Goal: Find specific page/section: Find specific page/section

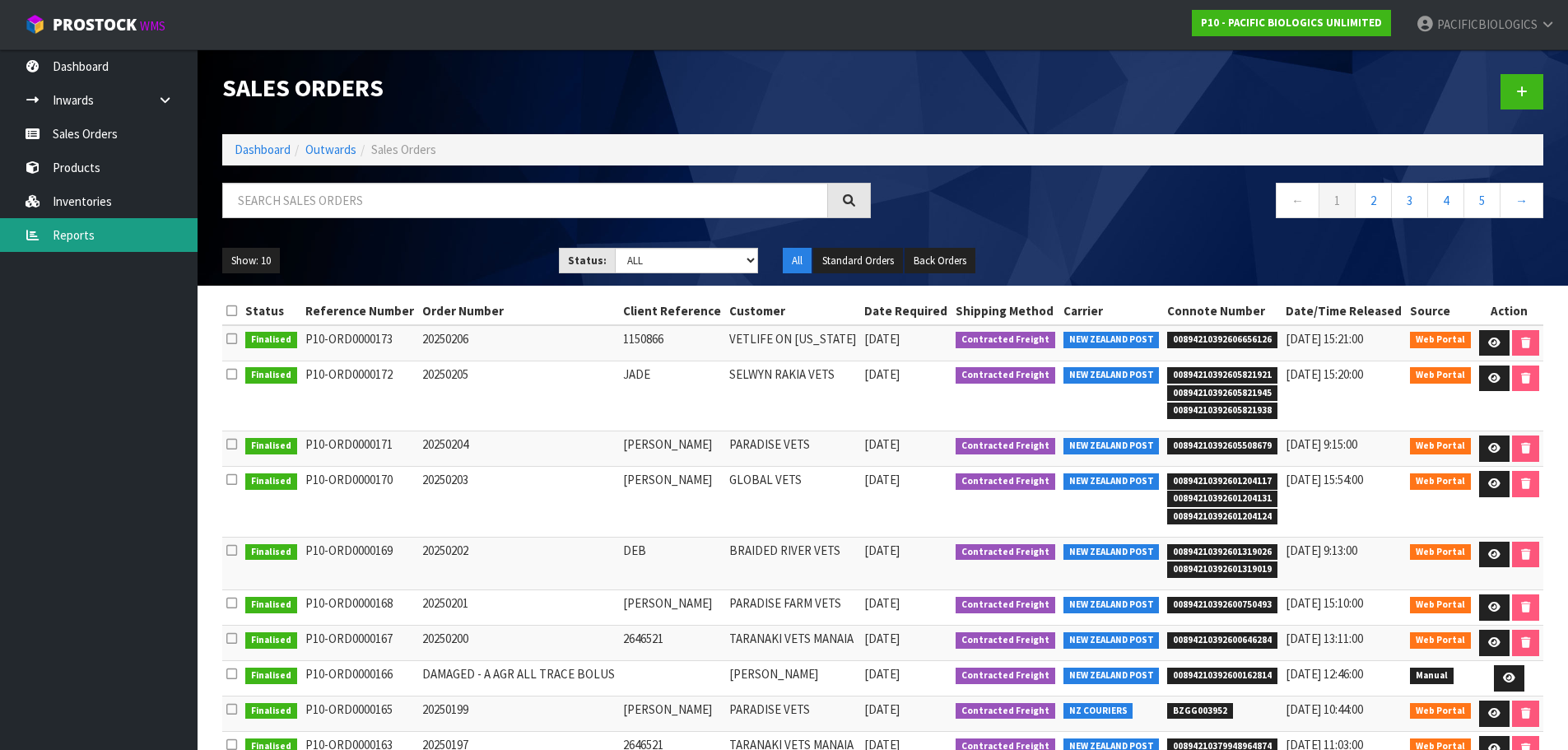
click at [95, 233] on link "Reports" at bounding box center [98, 235] width 198 height 34
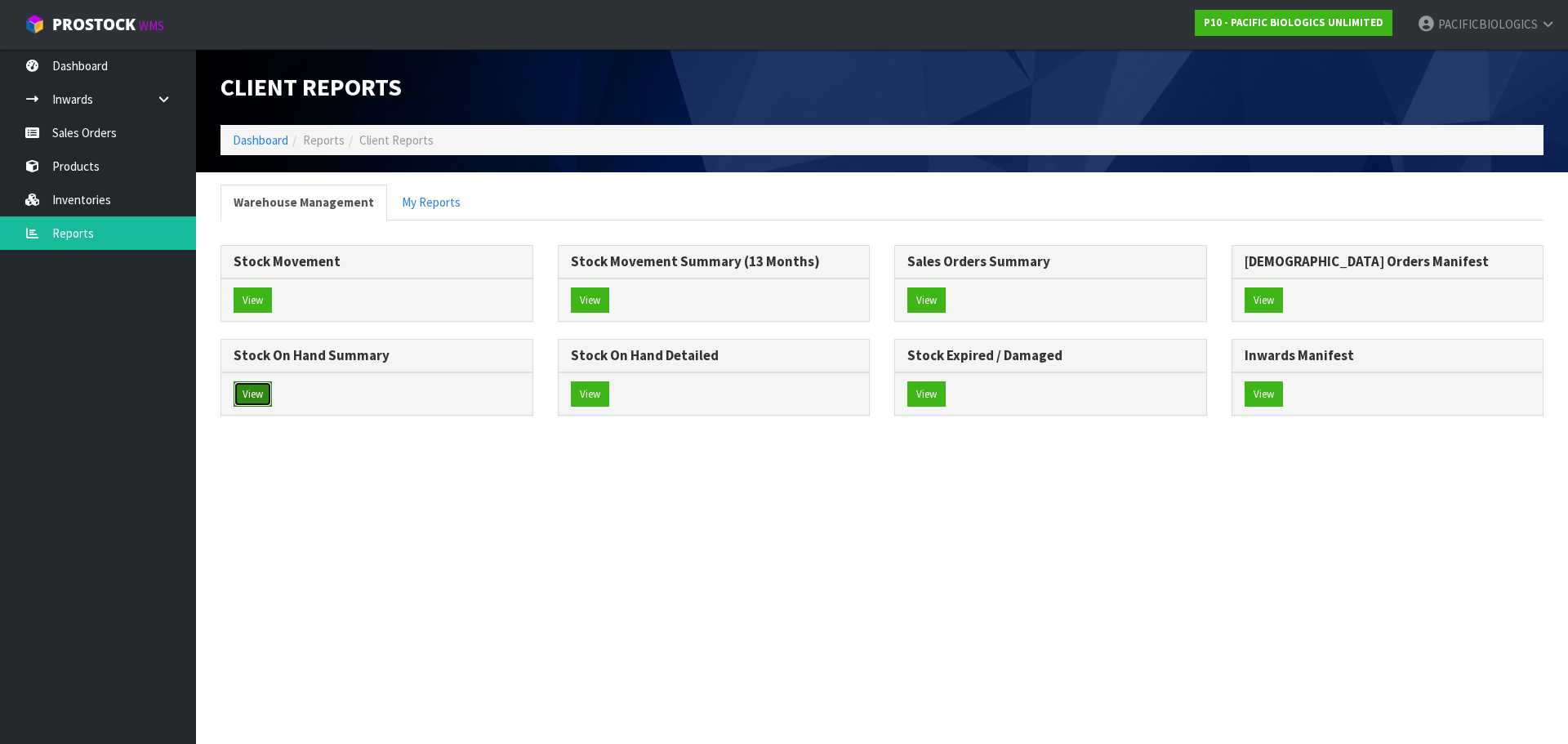
click at [261, 382] on button "View" at bounding box center [252, 395] width 38 height 26
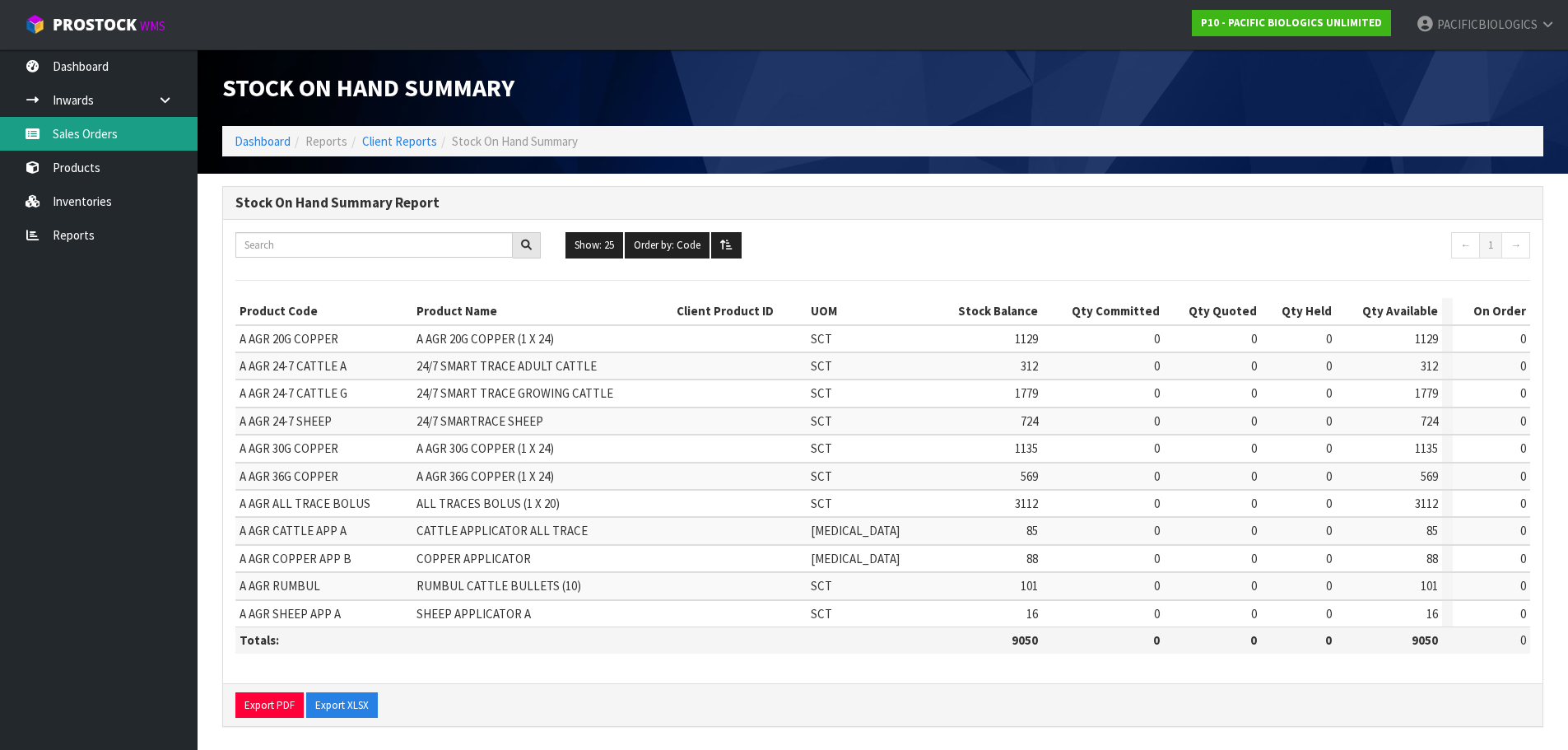
click at [113, 131] on link "Sales Orders" at bounding box center [98, 134] width 198 height 34
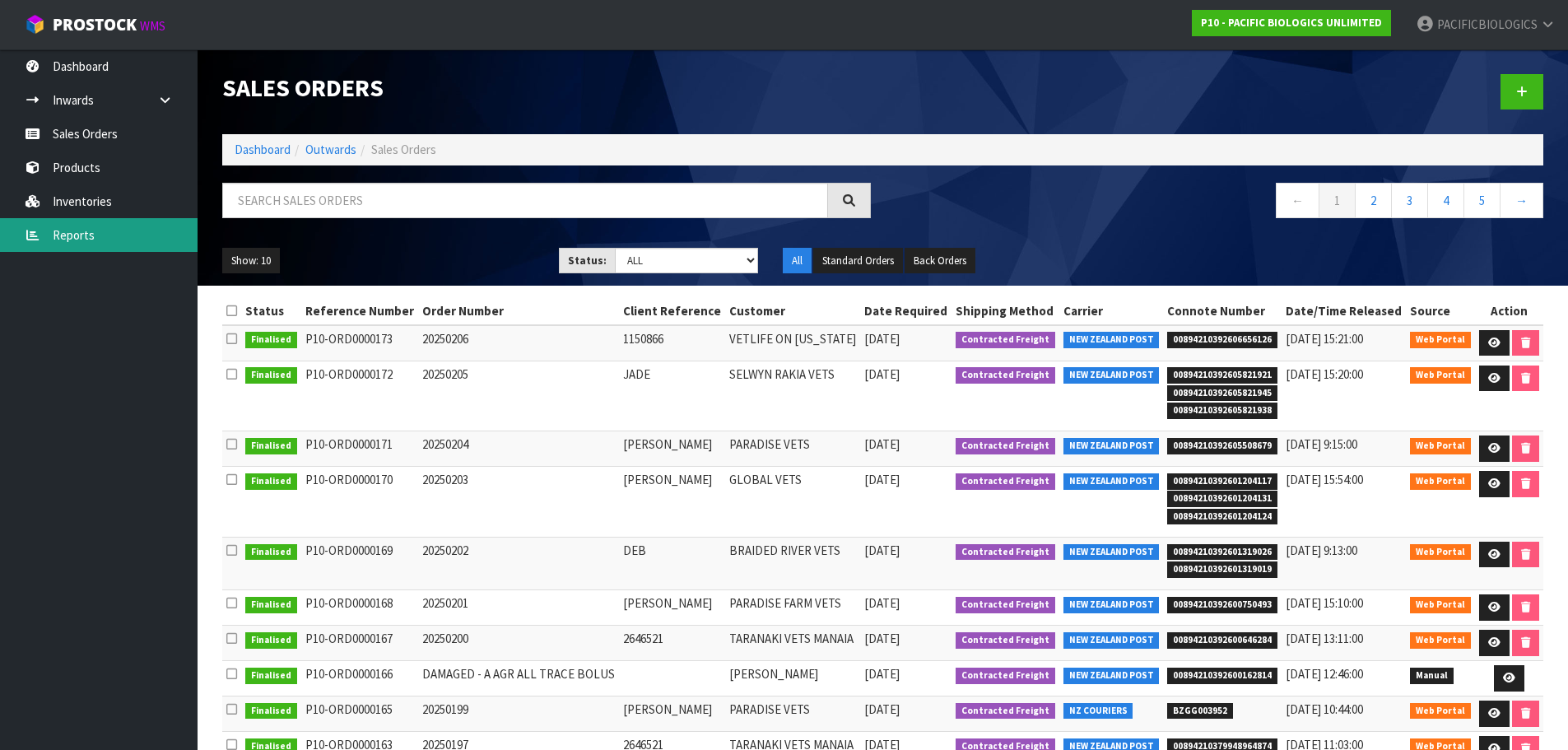
click at [67, 240] on link "Reports" at bounding box center [98, 235] width 198 height 34
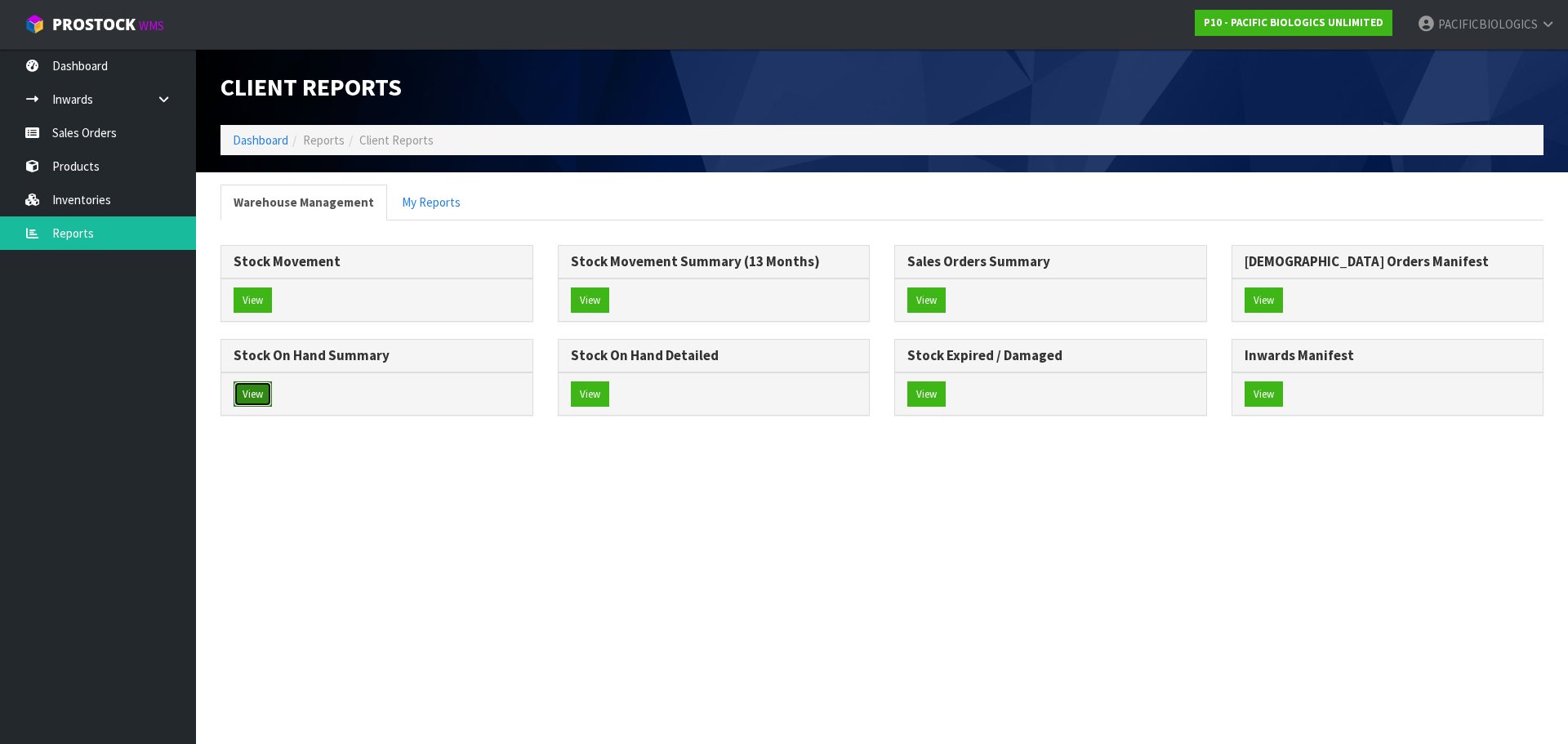
click at [263, 393] on button "View" at bounding box center [252, 395] width 38 height 26
